Goal: Task Accomplishment & Management: Use online tool/utility

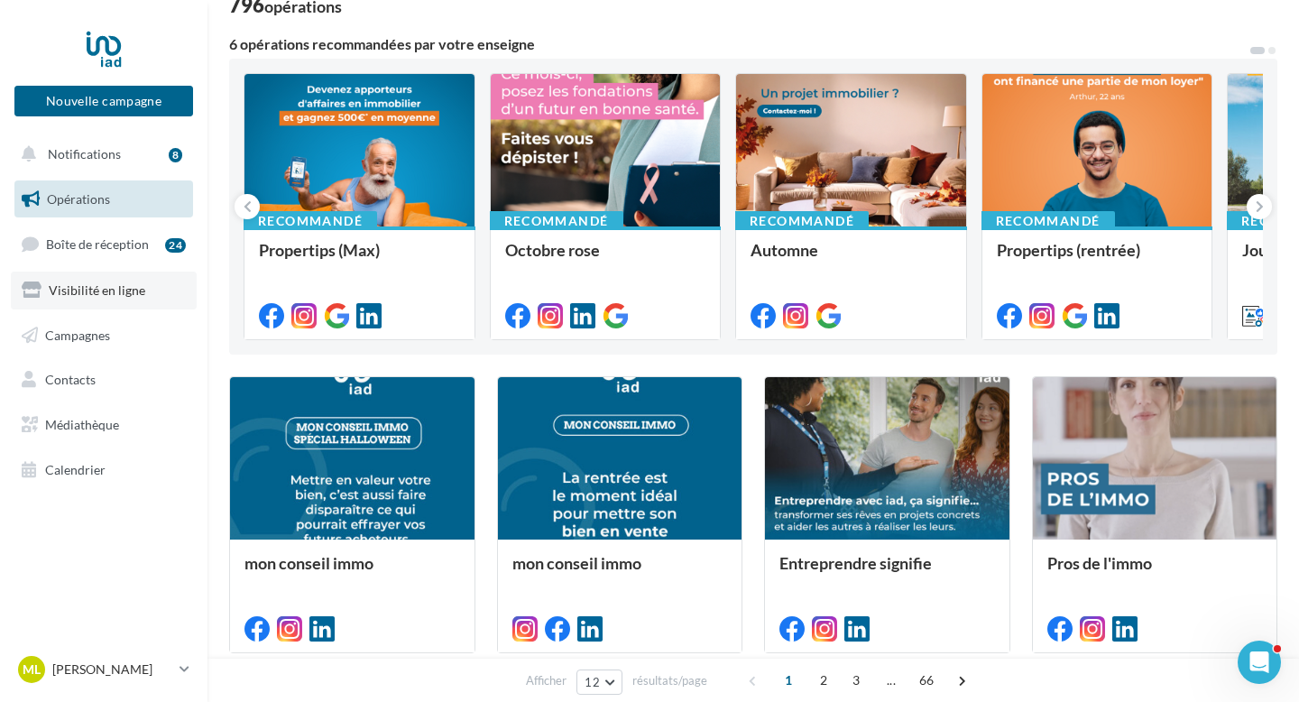
scroll to position [160, 0]
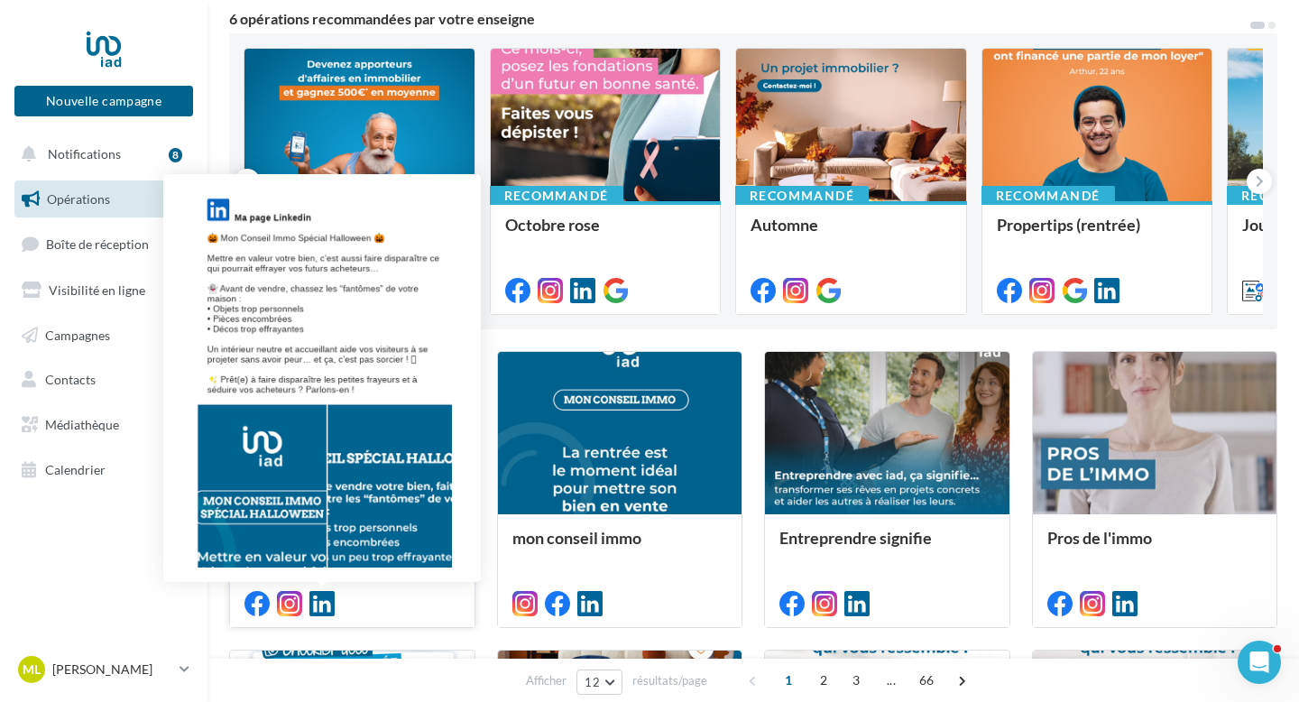
click at [321, 598] on icon at bounding box center [321, 603] width 25 height 25
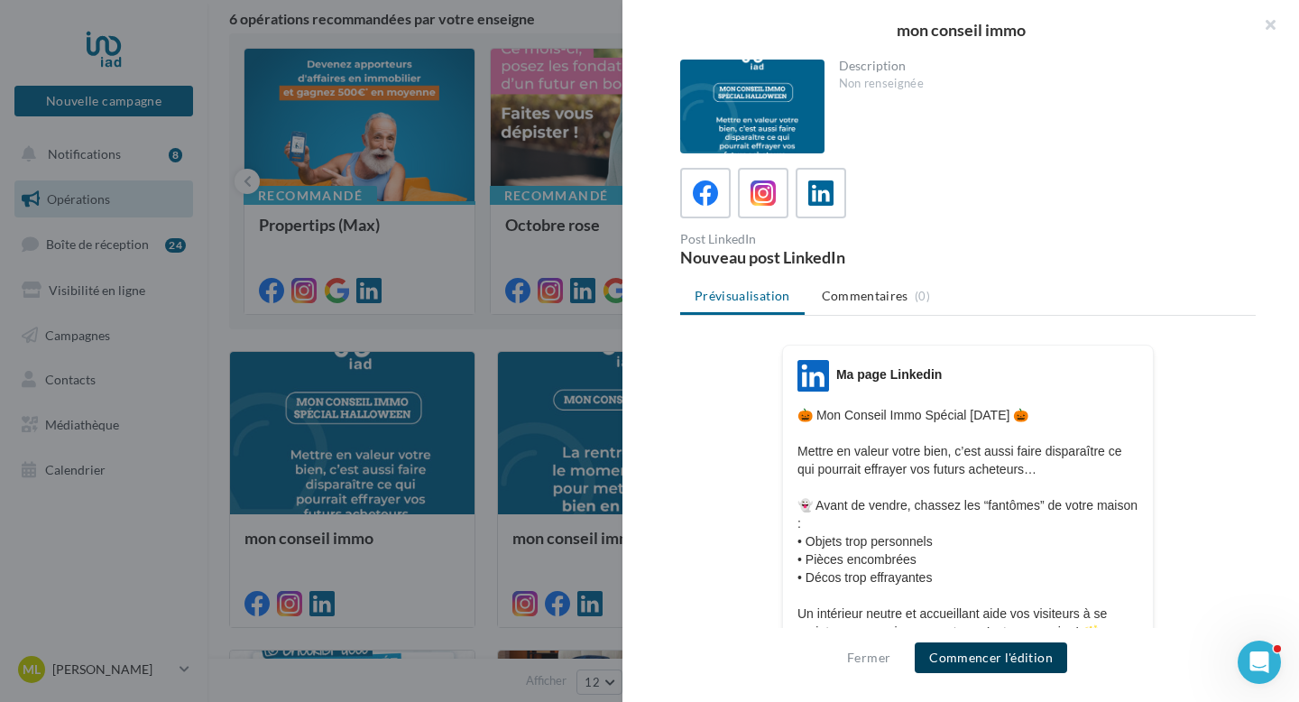
click at [1036, 665] on button "Commencer l'édition" at bounding box center [991, 657] width 152 height 31
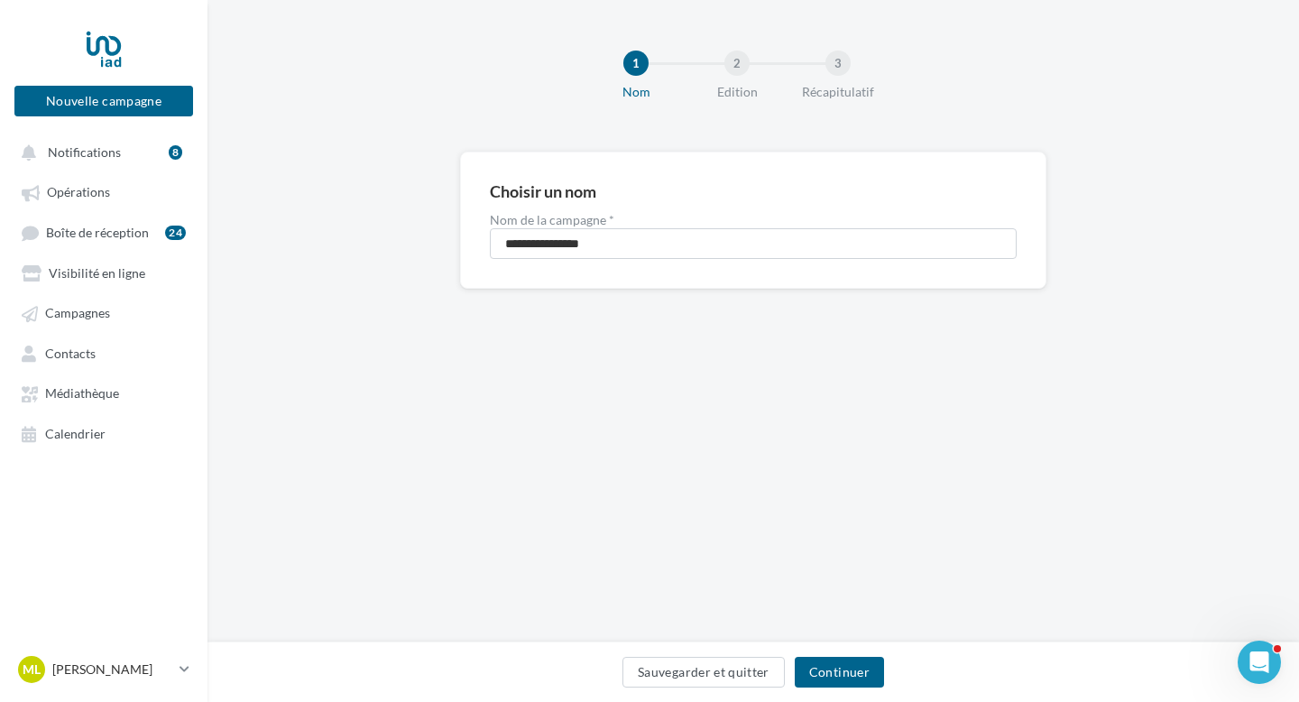
click at [834, 694] on div "Sauvegarder et quitter Continuer" at bounding box center [753, 676] width 1063 height 38
click at [834, 684] on button "Continuer" at bounding box center [839, 672] width 89 height 31
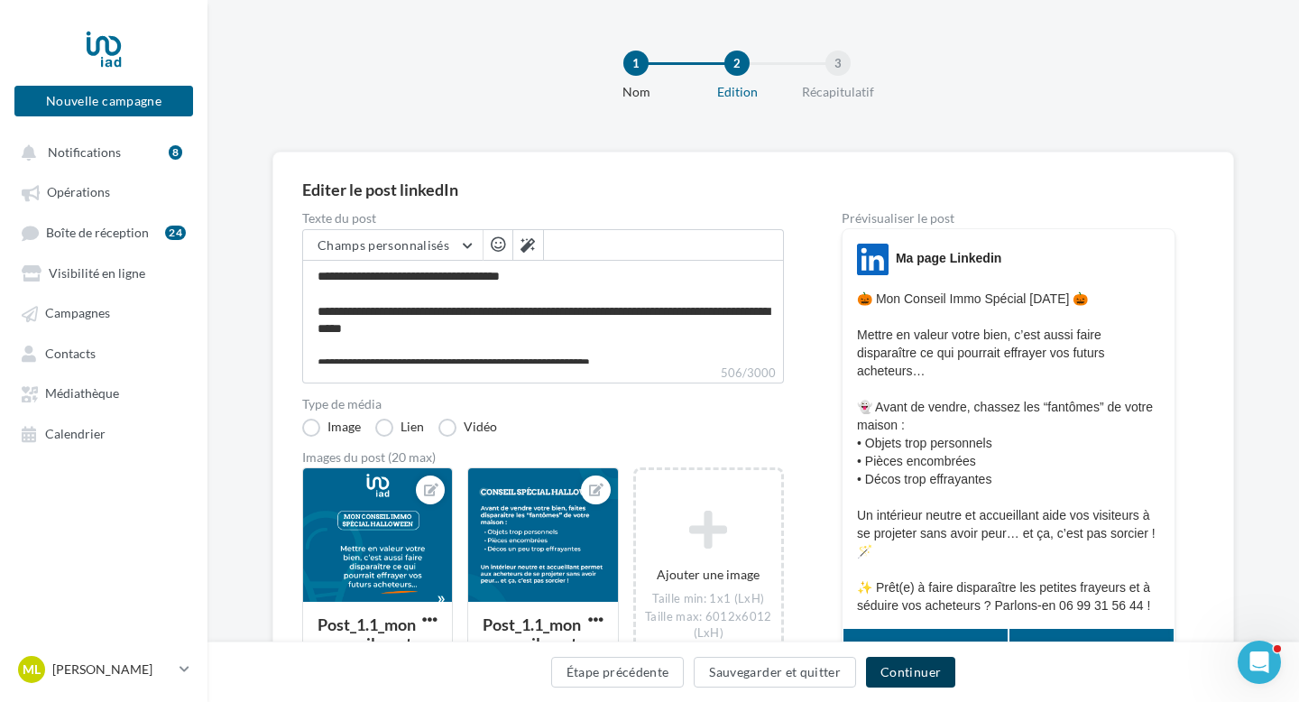
click at [922, 674] on button "Continuer" at bounding box center [910, 672] width 89 height 31
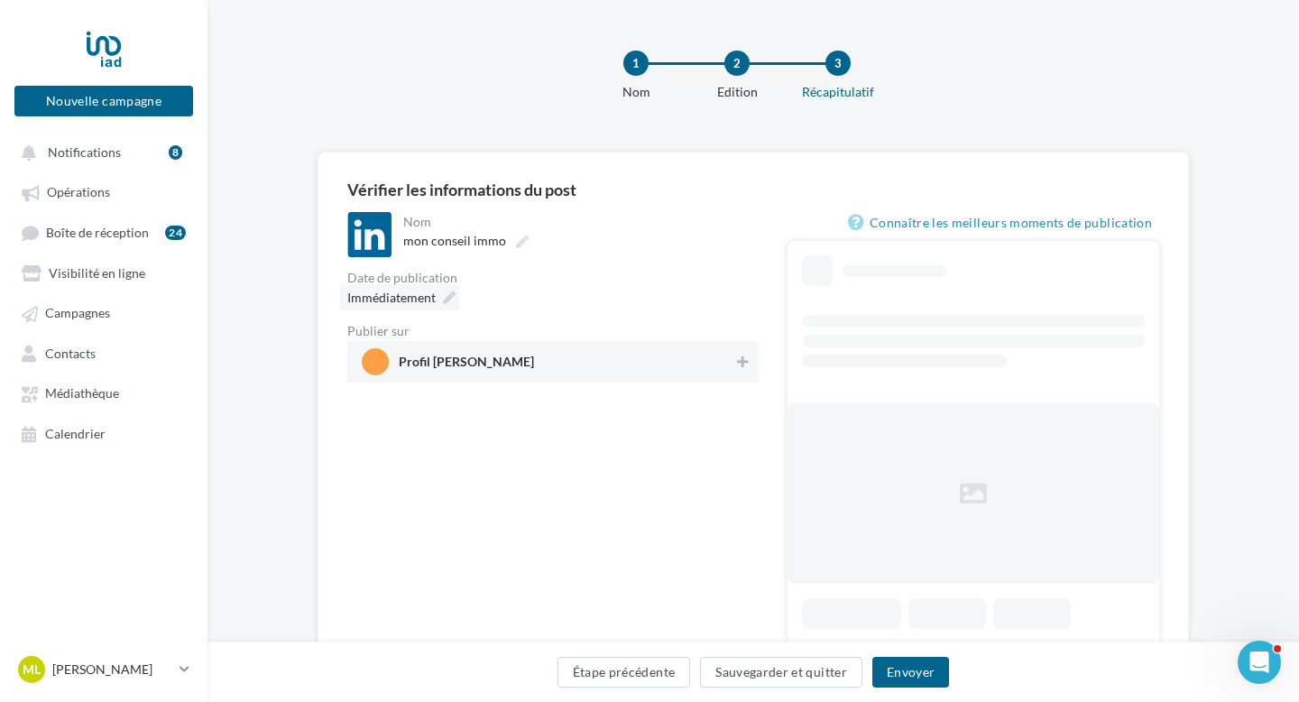
click at [446, 300] on icon at bounding box center [449, 297] width 13 height 13
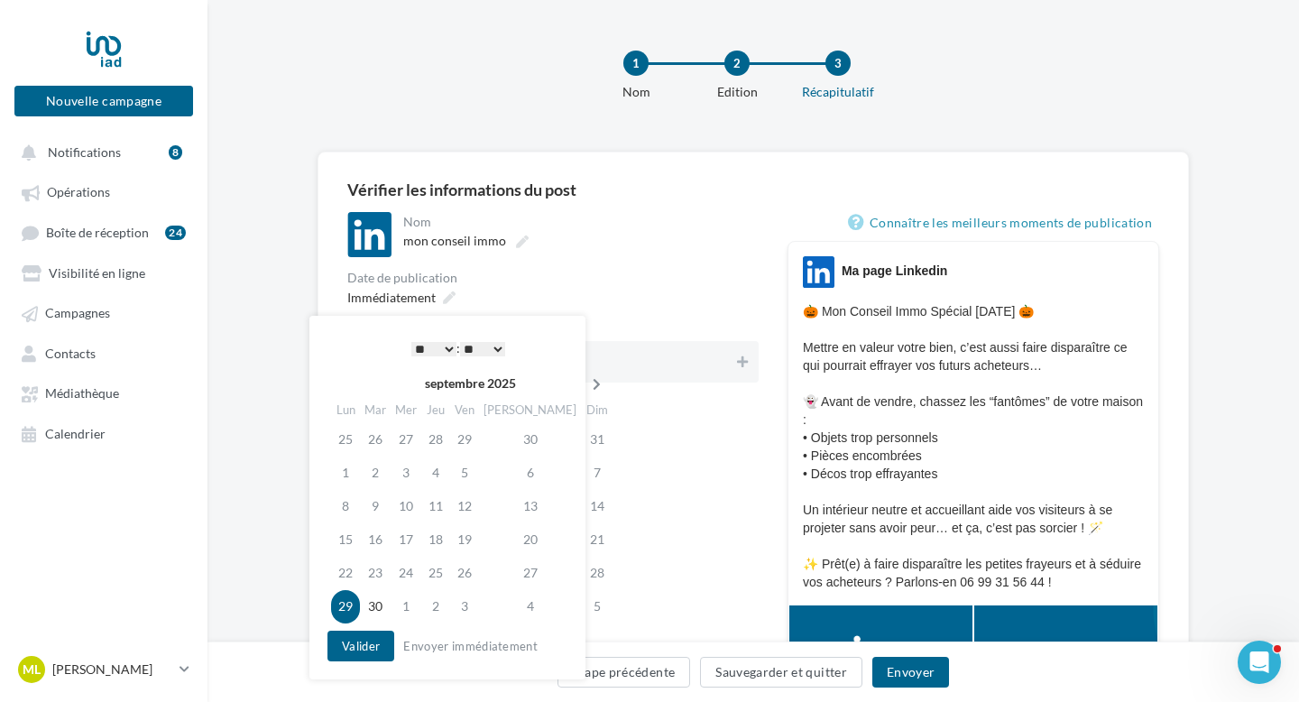
click at [585, 380] on icon at bounding box center [596, 384] width 23 height 13
click at [481, 576] on td "31" at bounding box center [467, 573] width 29 height 33
click at [424, 345] on select "* * * * * * * * * * ** ** ** ** ** ** ** ** ** ** ** ** ** **" at bounding box center [433, 349] width 45 height 14
click at [411, 342] on select "* * * * * * * * * * ** ** ** ** ** ** ** ** ** ** ** ** ** **" at bounding box center [433, 349] width 45 height 14
click at [352, 635] on button "Valider" at bounding box center [360, 645] width 67 height 31
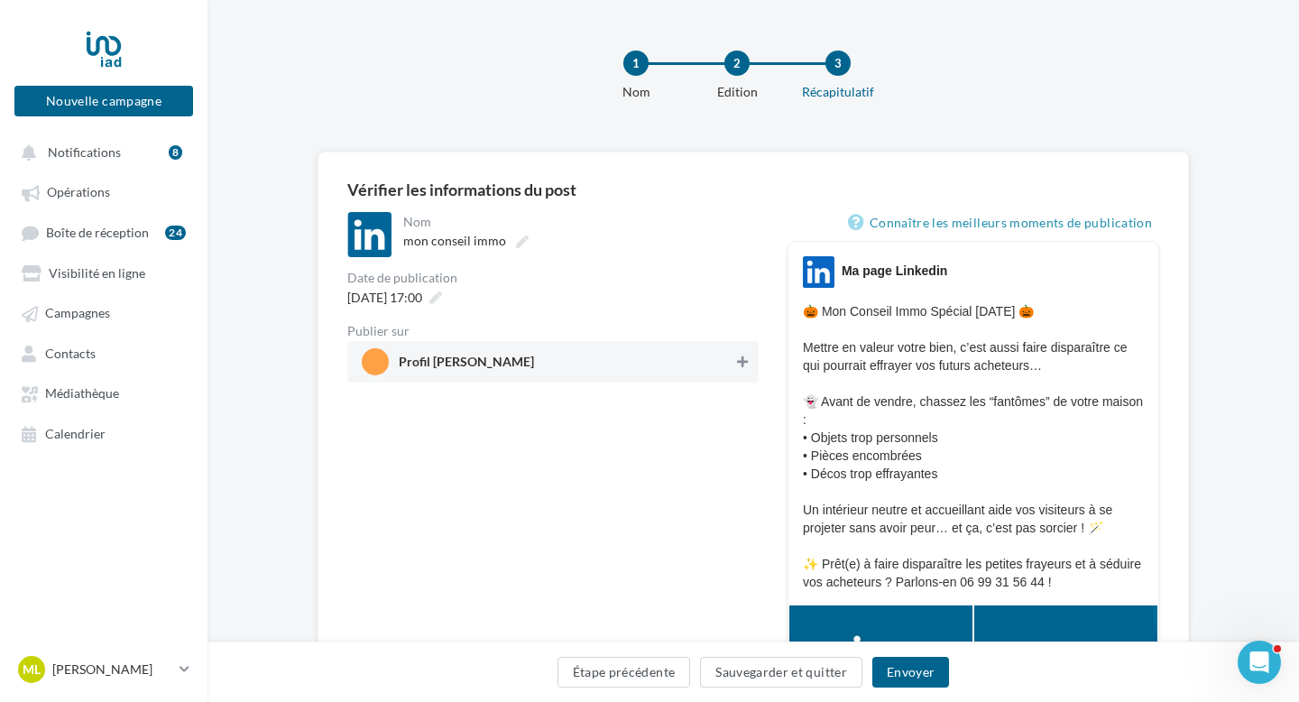
click at [740, 366] on icon at bounding box center [742, 361] width 11 height 13
click at [891, 658] on button "Envoyer" at bounding box center [910, 672] width 77 height 31
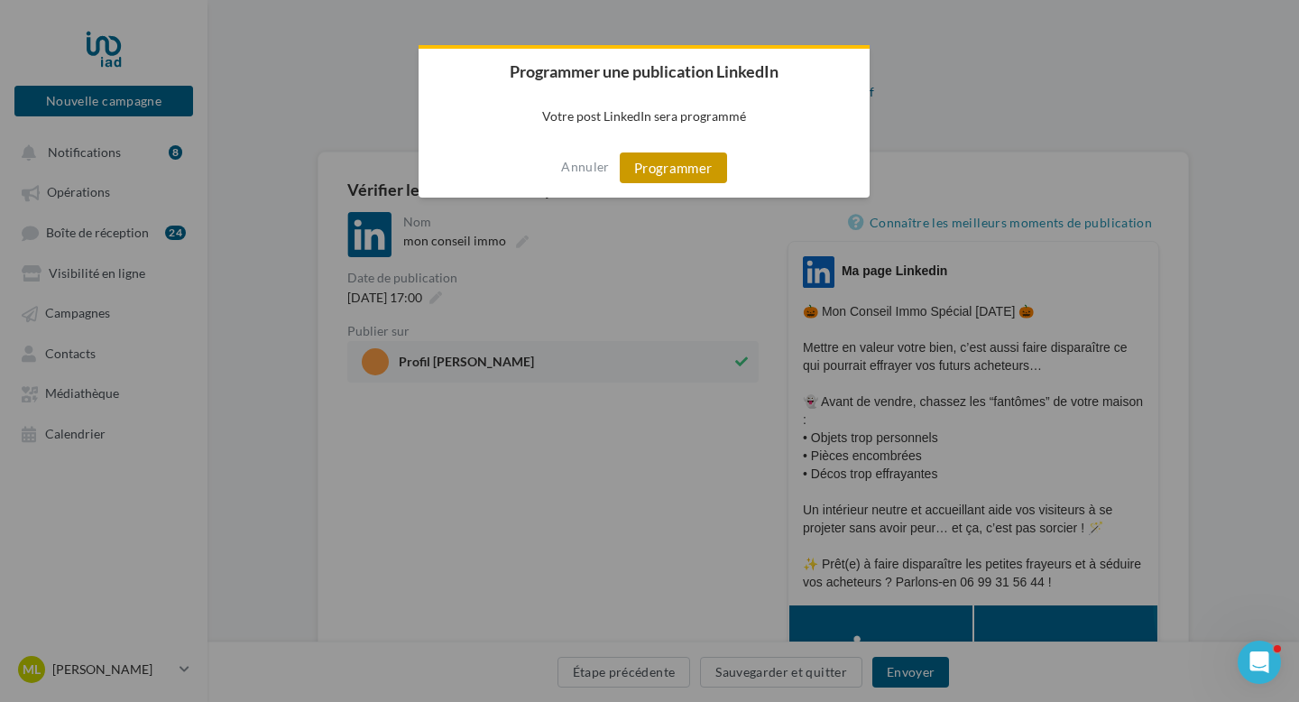
click at [647, 172] on button "Programmer" at bounding box center [673, 167] width 107 height 31
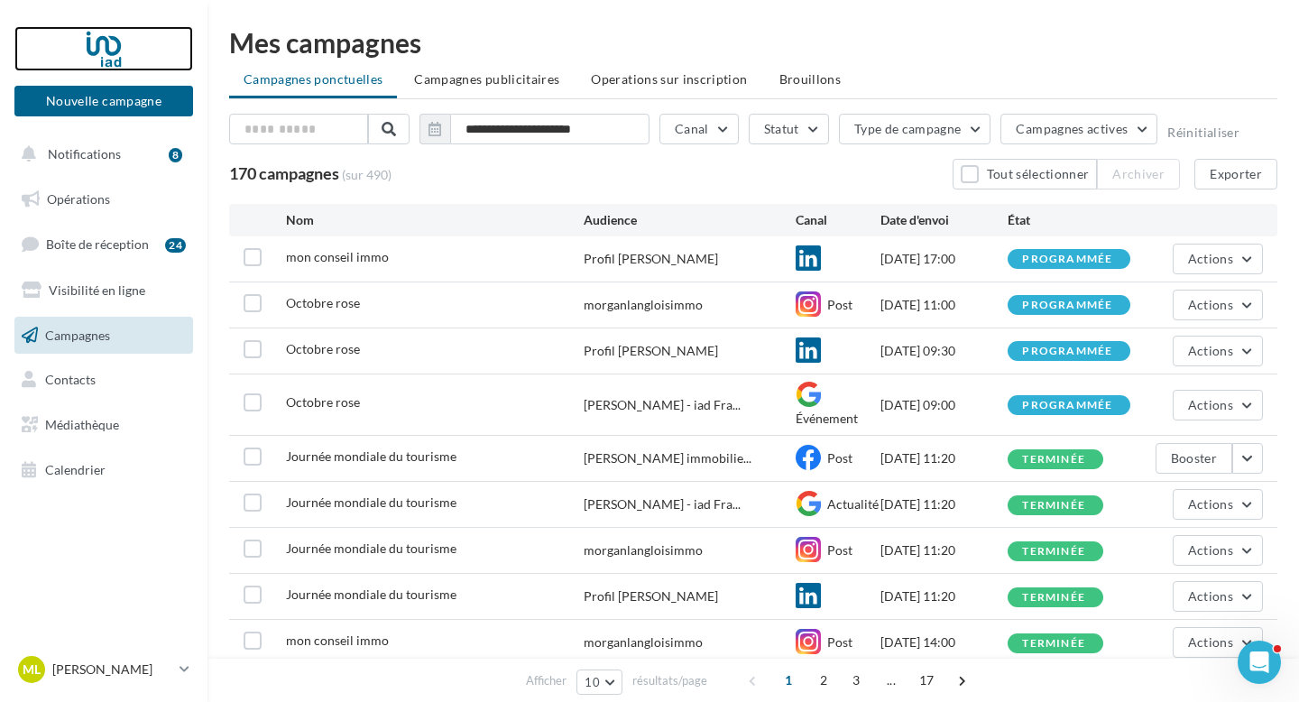
click at [97, 52] on div at bounding box center [104, 48] width 144 height 45
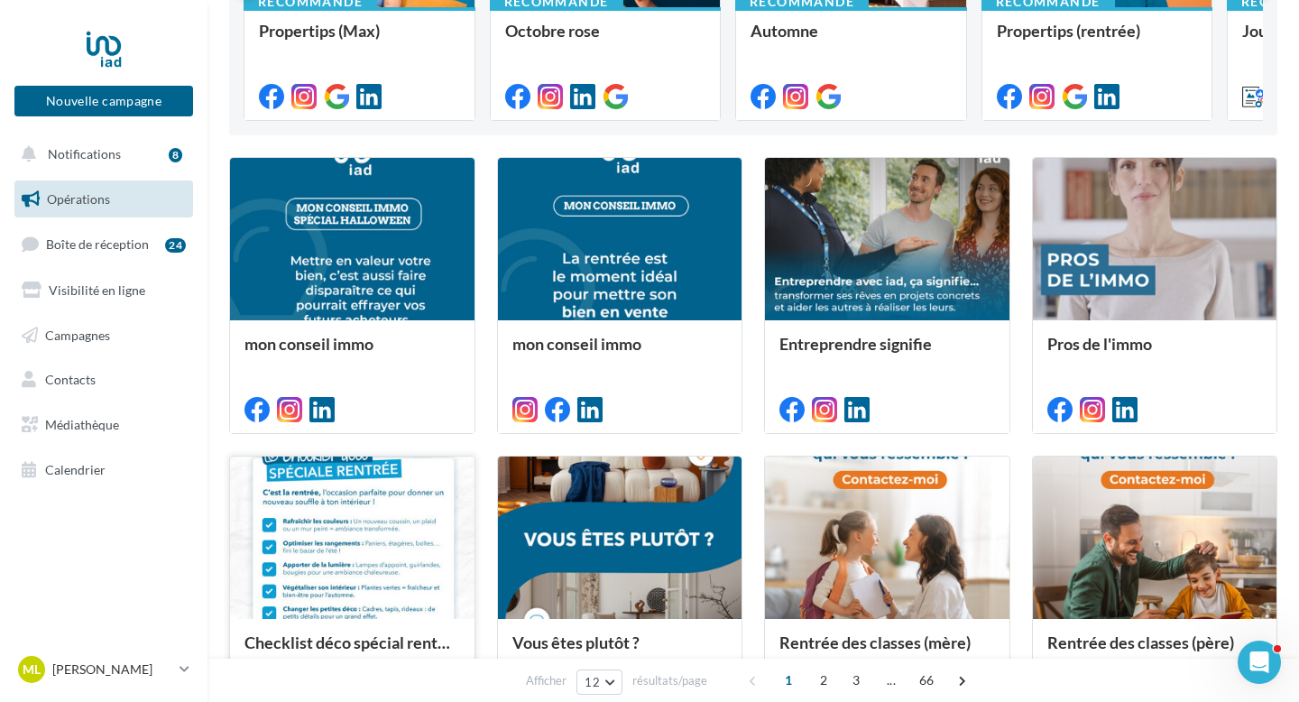
scroll to position [445, 0]
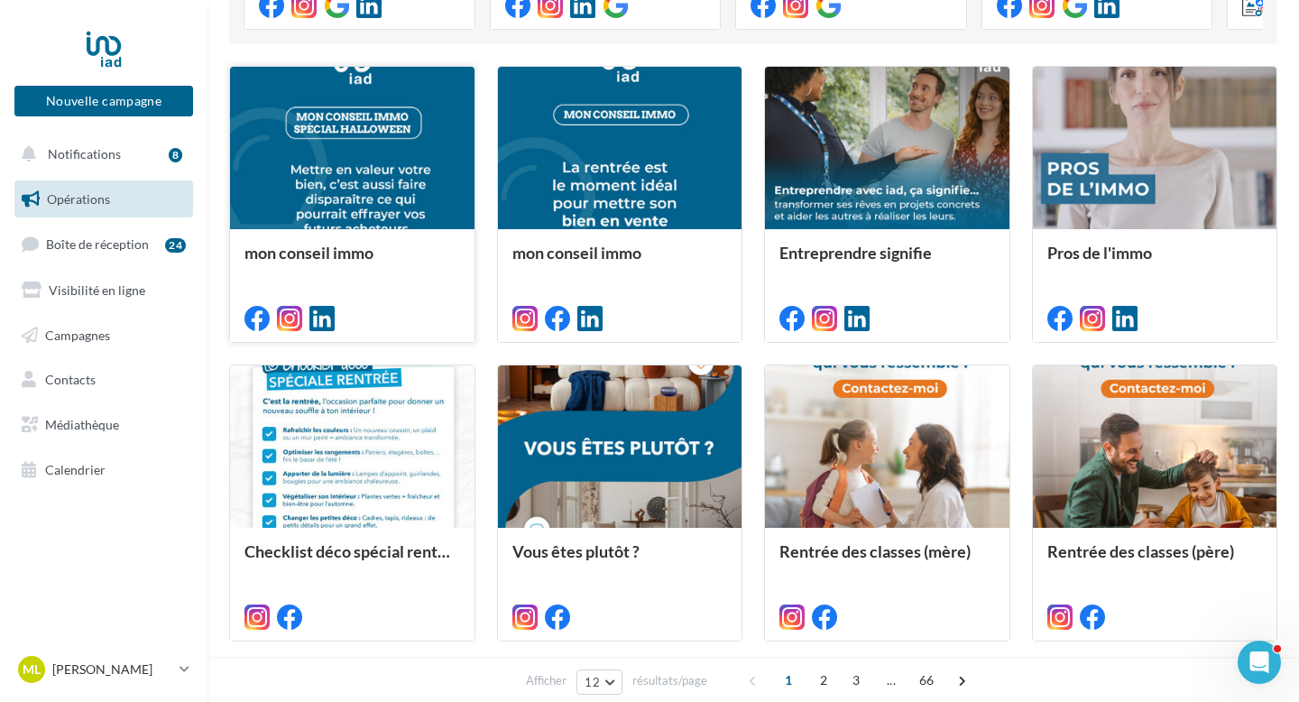
click at [275, 319] on div at bounding box center [352, 317] width 216 height 22
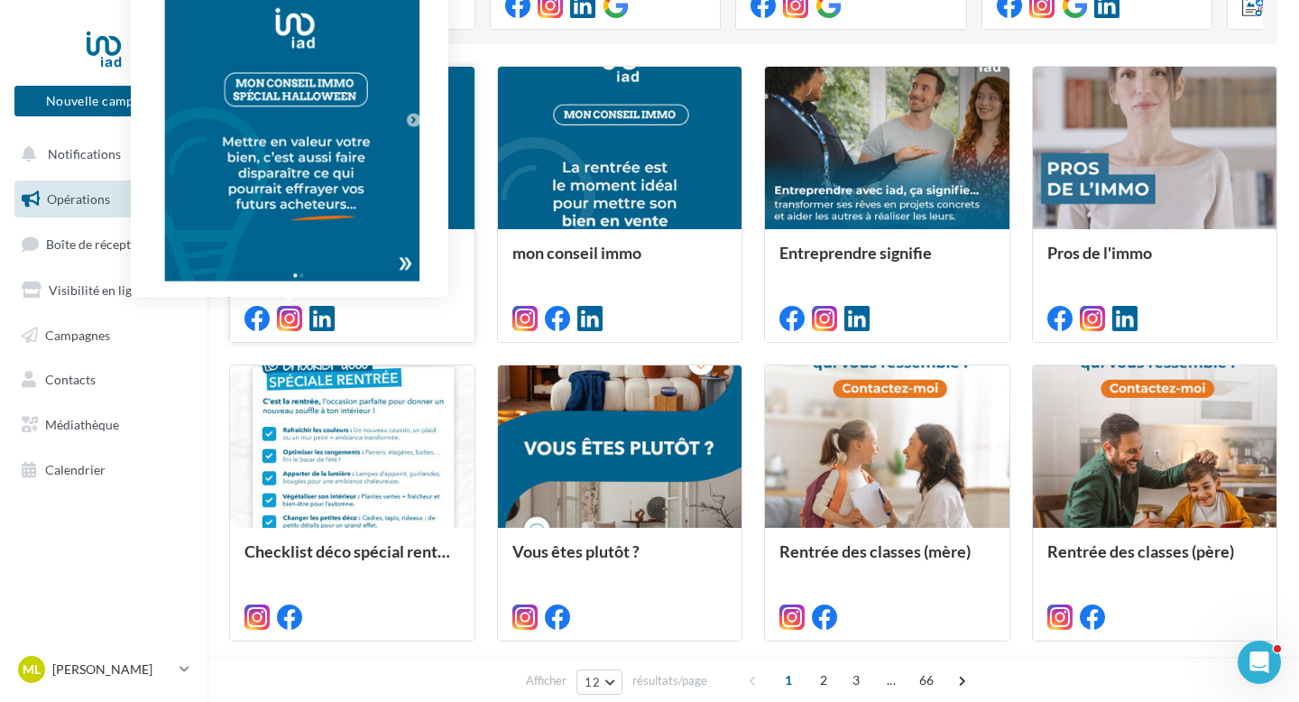
click at [285, 317] on icon at bounding box center [289, 318] width 25 height 25
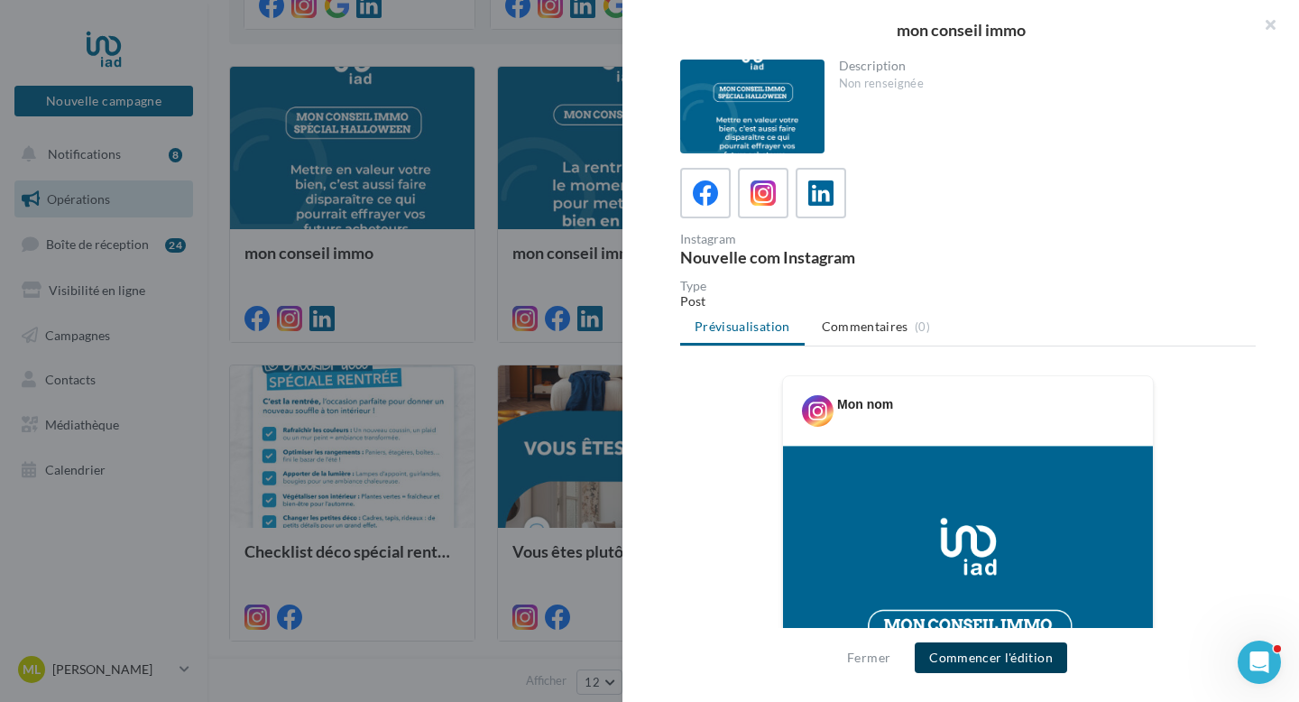
click at [998, 659] on button "Commencer l'édition" at bounding box center [991, 657] width 152 height 31
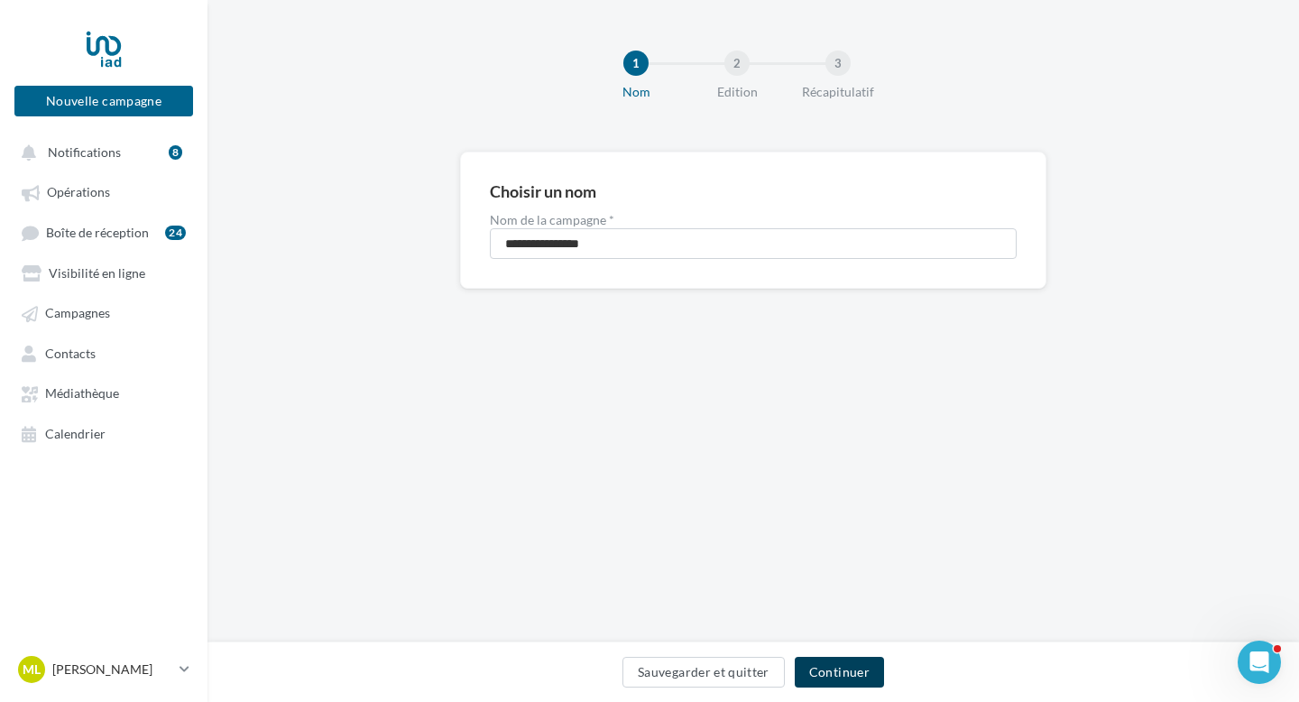
click at [840, 684] on button "Continuer" at bounding box center [839, 672] width 89 height 31
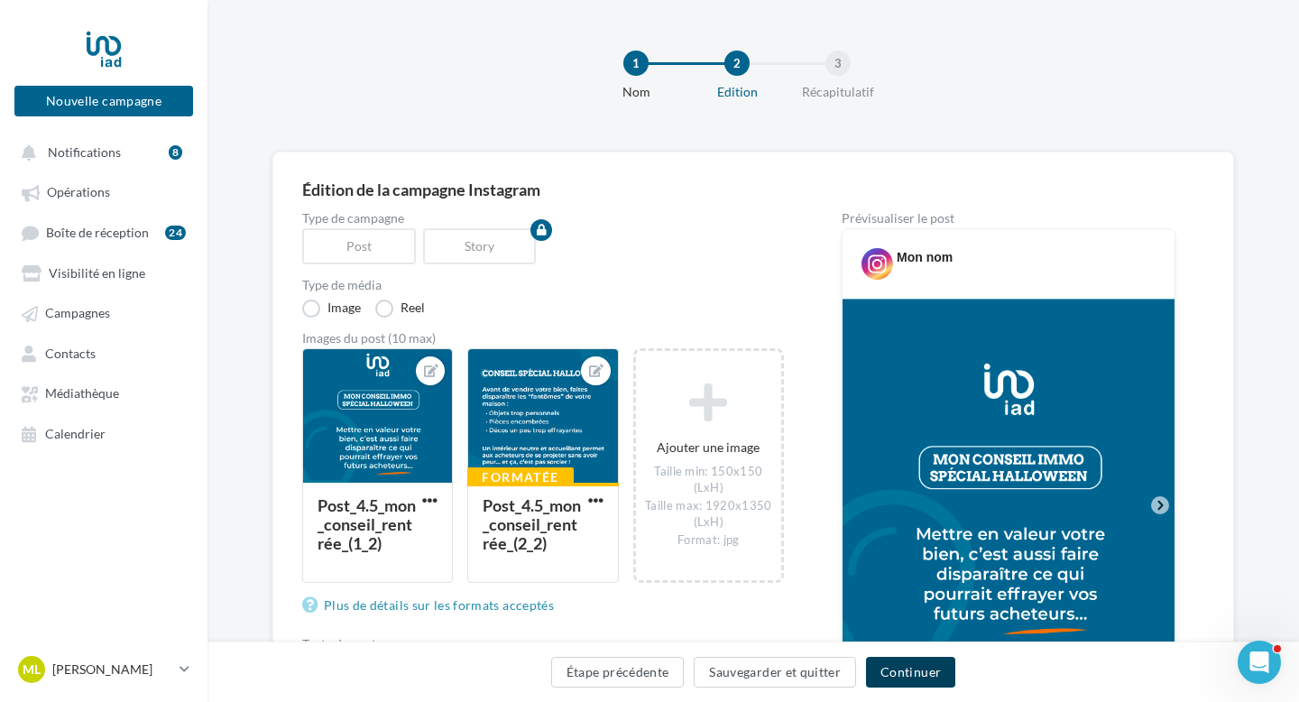
click at [919, 676] on button "Continuer" at bounding box center [910, 672] width 89 height 31
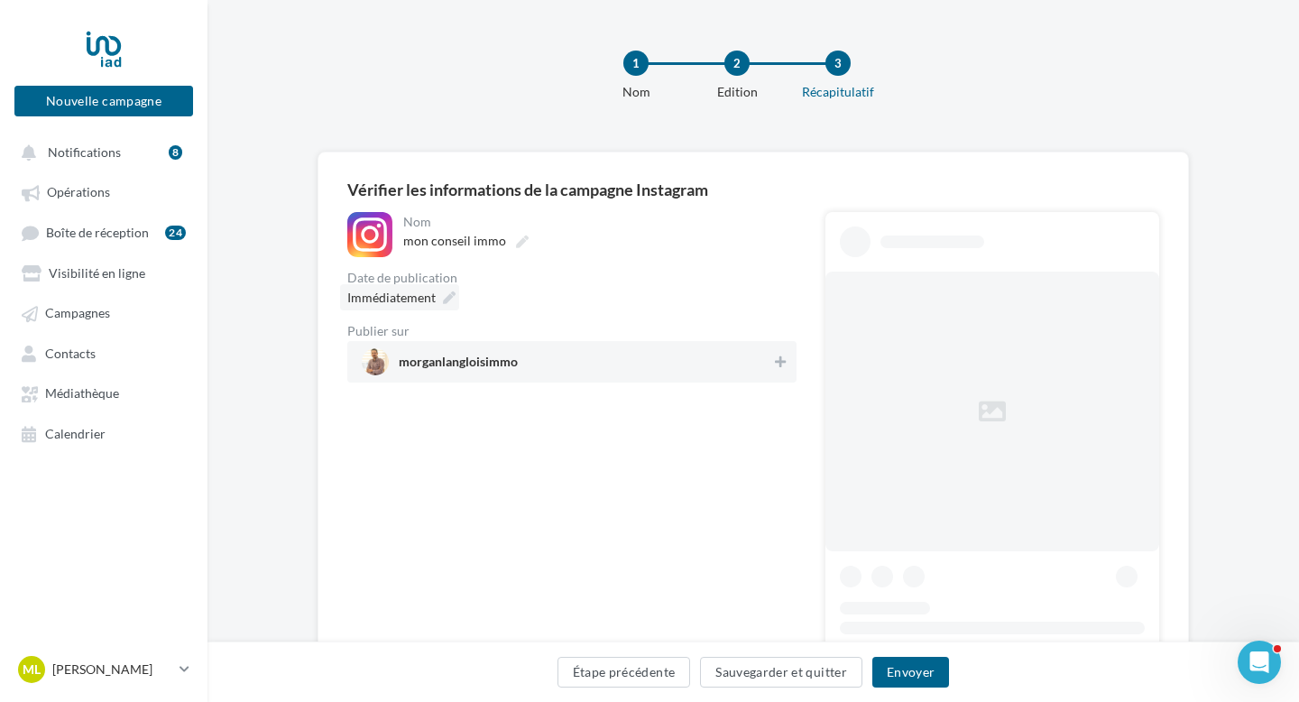
click at [444, 300] on icon at bounding box center [449, 297] width 13 height 13
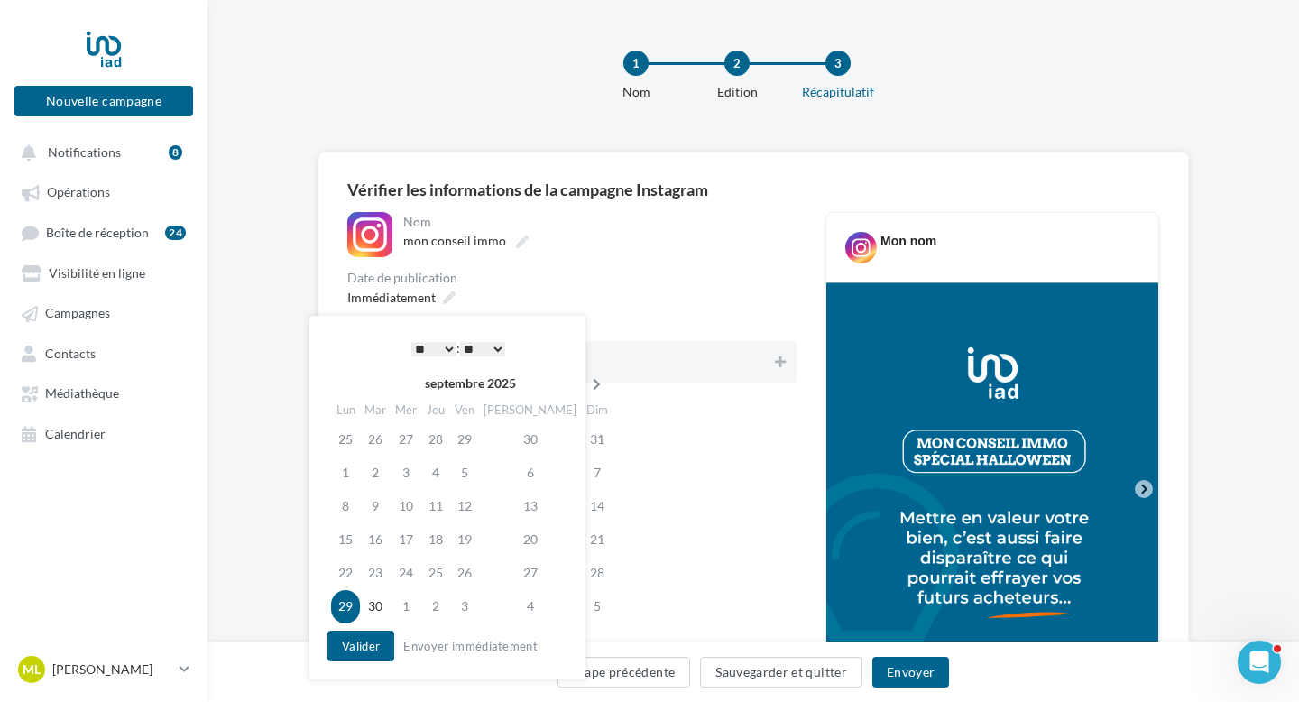
click at [585, 385] on icon at bounding box center [596, 384] width 23 height 13
click at [475, 563] on td "31" at bounding box center [467, 573] width 29 height 33
click at [376, 636] on button "Valider" at bounding box center [360, 645] width 67 height 31
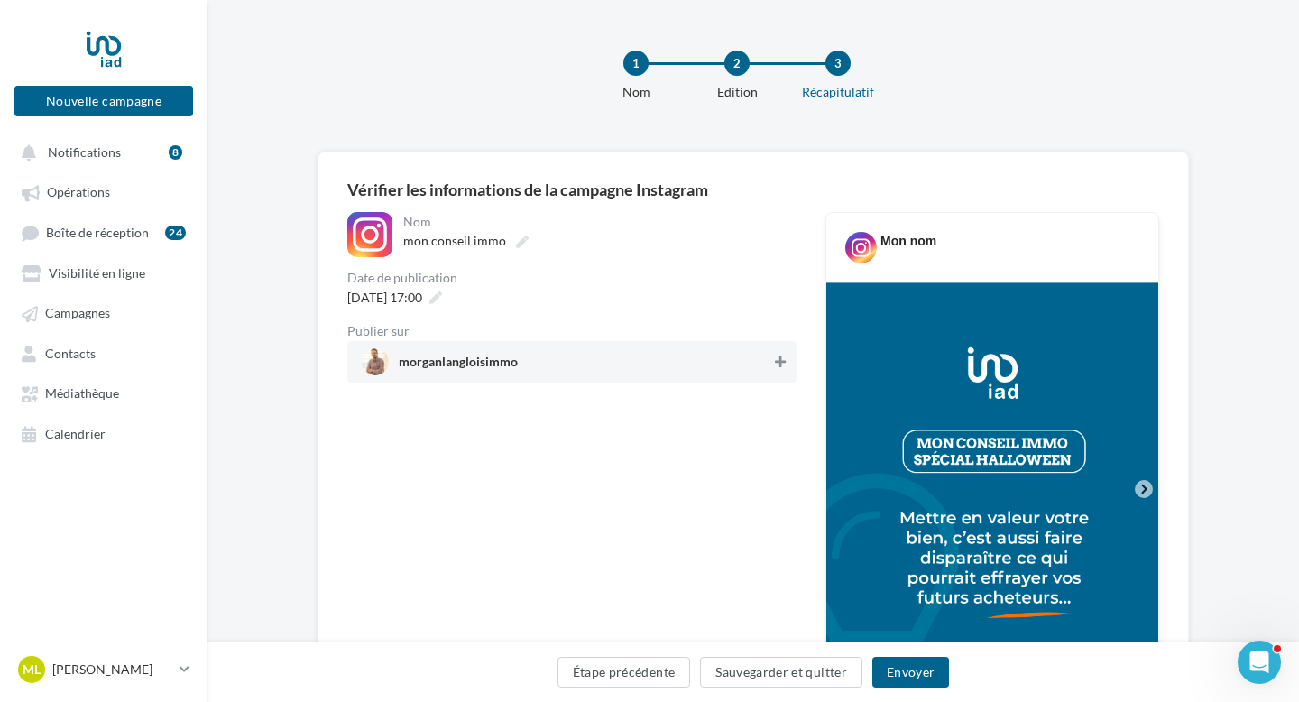
click at [785, 364] on icon at bounding box center [780, 361] width 11 height 13
click at [889, 668] on button "Envoyer" at bounding box center [910, 672] width 77 height 31
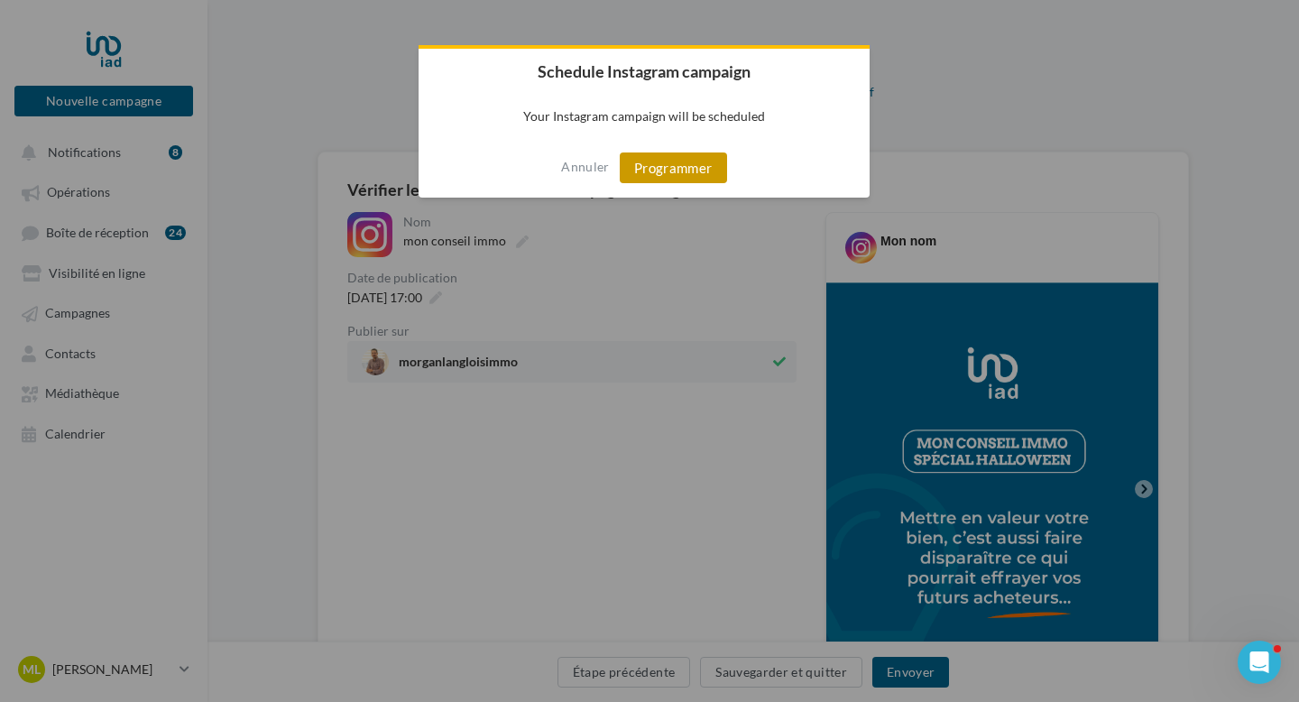
click at [683, 170] on button "Programmer" at bounding box center [673, 167] width 107 height 31
